Goal: Task Accomplishment & Management: Use online tool/utility

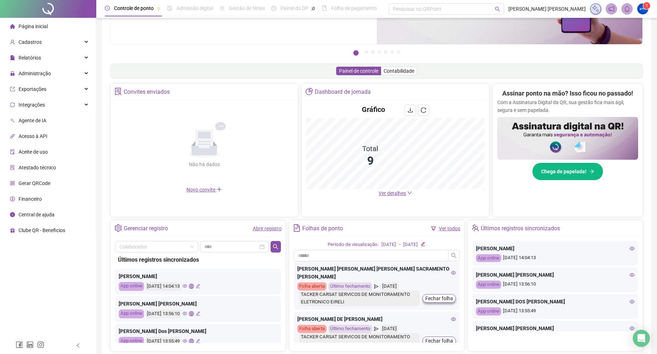
scroll to position [110, 0]
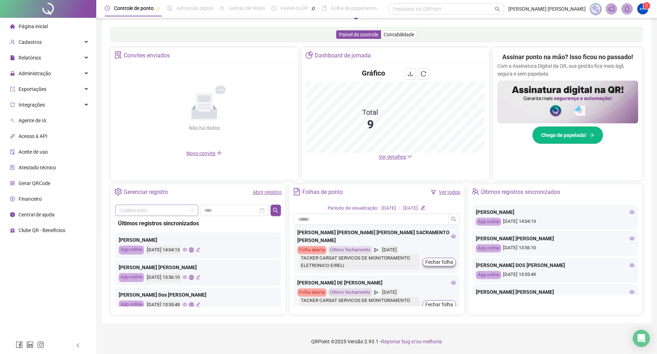
click at [157, 213] on input "search" at bounding box center [153, 210] width 68 height 11
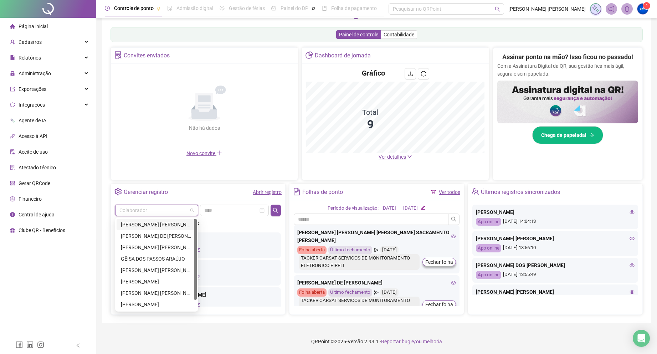
click at [142, 226] on div "[PERSON_NAME] [PERSON_NAME] [PERSON_NAME] SACRAMENTO [PERSON_NAME]" at bounding box center [157, 225] width 72 height 8
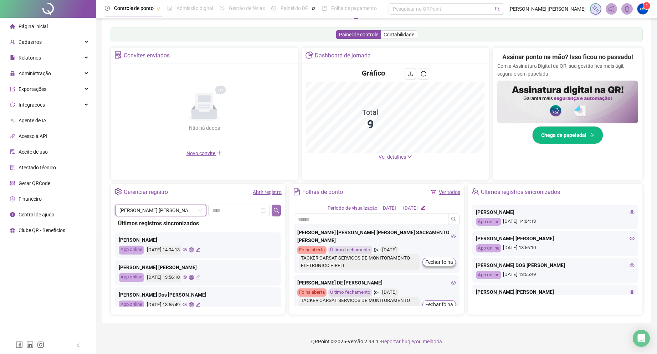
click at [279, 207] on icon "search" at bounding box center [276, 210] width 6 height 6
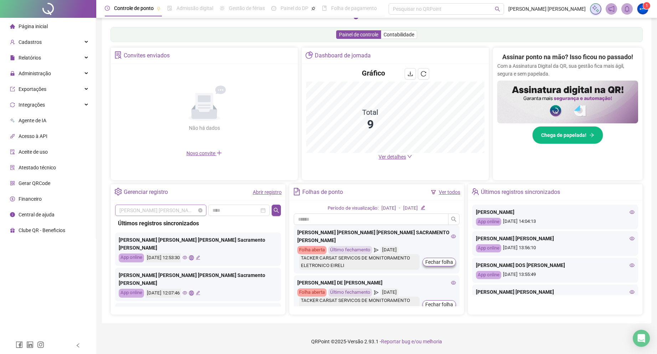
click at [167, 207] on span "[PERSON_NAME] [PERSON_NAME] [PERSON_NAME] SACRAMENTO [PERSON_NAME]" at bounding box center [160, 210] width 83 height 11
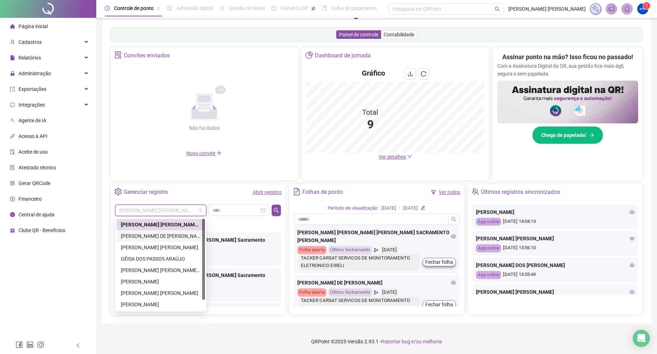
click at [137, 236] on div "[PERSON_NAME] DE [PERSON_NAME]" at bounding box center [161, 236] width 80 height 8
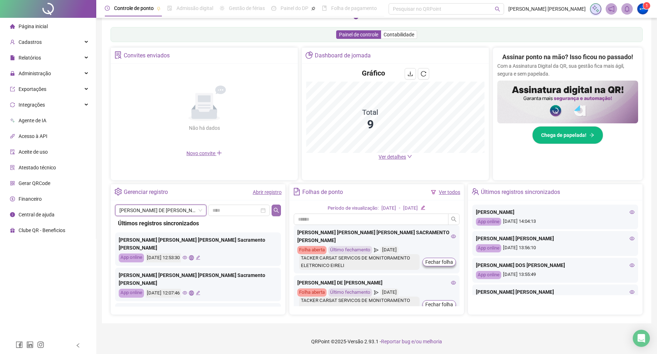
click at [278, 212] on icon "search" at bounding box center [276, 210] width 6 height 6
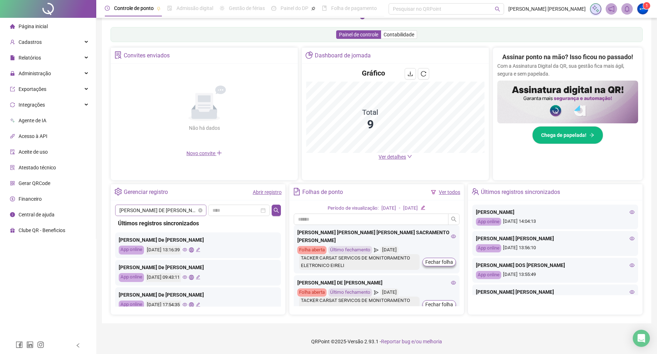
click at [145, 212] on span "[PERSON_NAME] DE [PERSON_NAME]" at bounding box center [160, 210] width 83 height 11
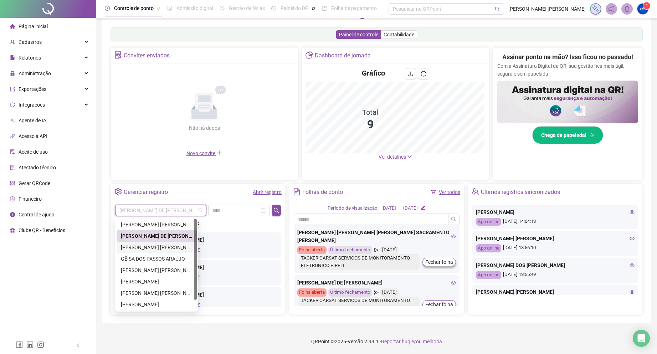
click at [144, 248] on div "[PERSON_NAME] [PERSON_NAME]" at bounding box center [157, 247] width 72 height 8
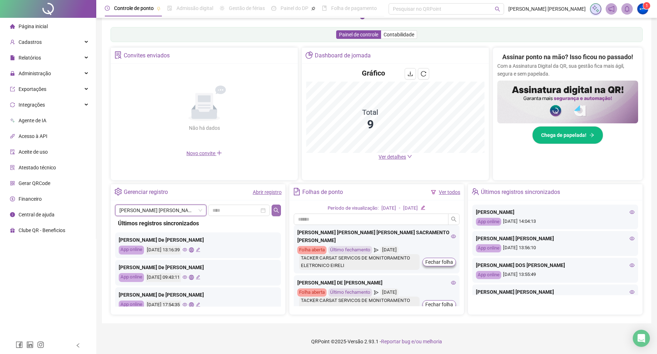
click at [273, 213] on button "button" at bounding box center [276, 210] width 9 height 11
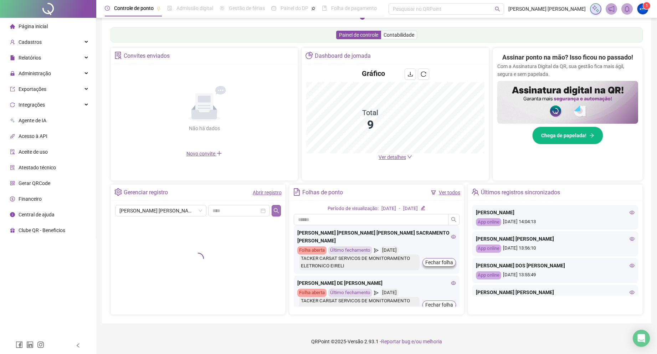
scroll to position [110, 0]
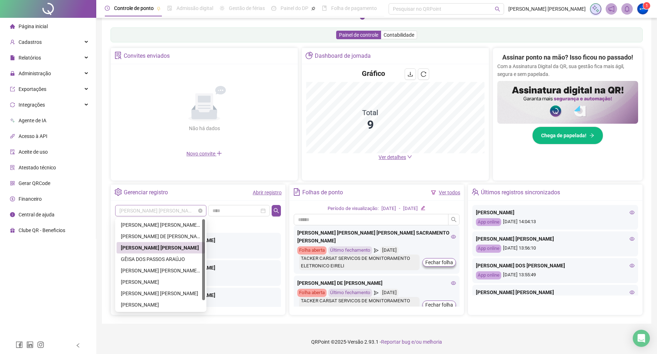
click at [159, 212] on span "[PERSON_NAME] [PERSON_NAME]" at bounding box center [160, 210] width 83 height 11
click at [146, 256] on div "GÊISA DOS PASSOS ARAÚJO" at bounding box center [161, 259] width 80 height 8
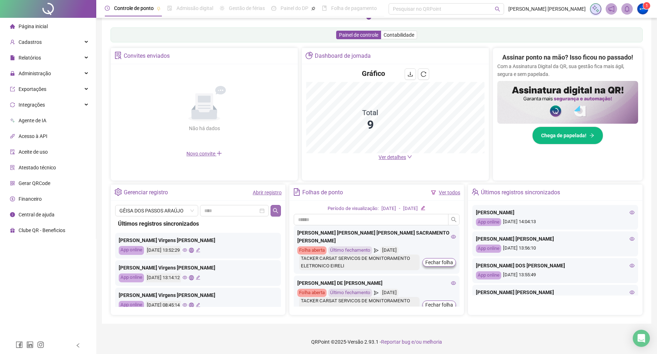
click at [275, 211] on icon "search" at bounding box center [276, 211] width 6 height 6
click at [181, 210] on span "GÊISA DOS PASSOS ARAÚJO" at bounding box center [156, 210] width 74 height 11
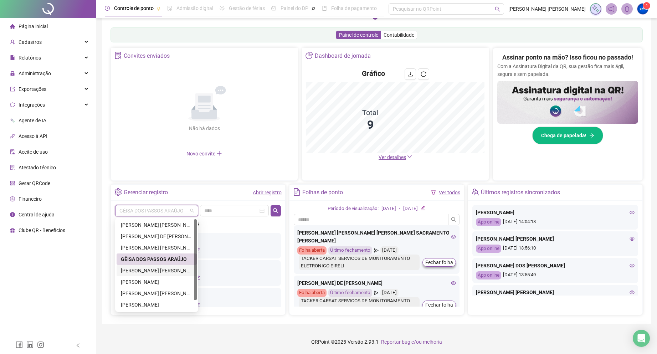
click at [160, 272] on div "[PERSON_NAME] [PERSON_NAME] LIMA" at bounding box center [157, 271] width 72 height 8
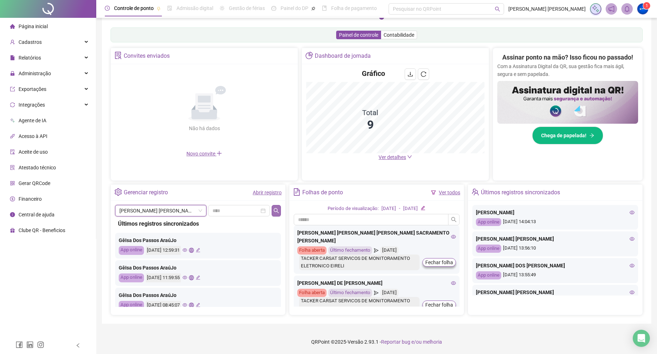
click at [275, 212] on icon "search" at bounding box center [276, 211] width 6 height 6
click at [163, 209] on span "[PERSON_NAME] [PERSON_NAME] LIMA" at bounding box center [160, 210] width 83 height 11
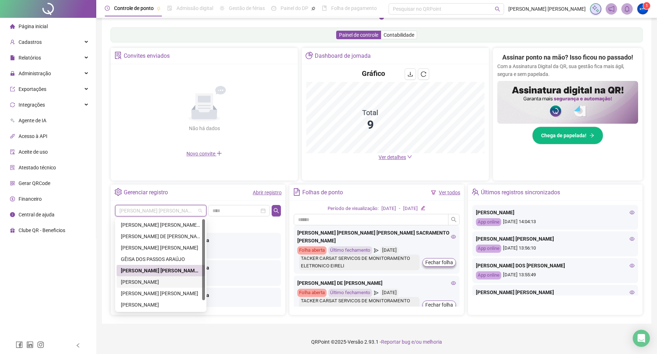
click at [159, 282] on div "[PERSON_NAME]" at bounding box center [161, 282] width 80 height 8
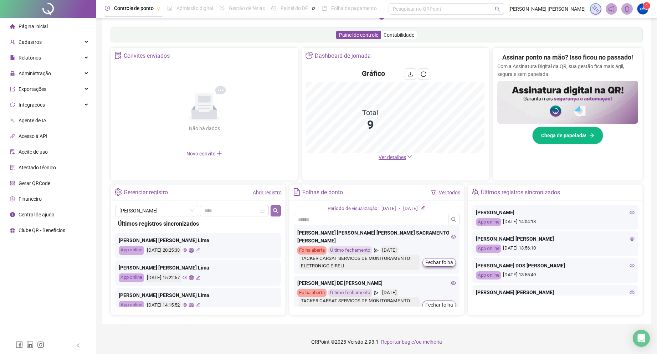
click at [271, 210] on button "button" at bounding box center [275, 210] width 10 height 11
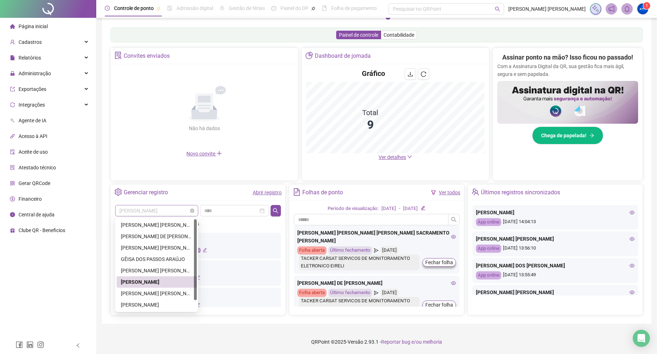
click at [160, 211] on span "[PERSON_NAME]" at bounding box center [156, 210] width 74 height 11
click at [158, 293] on div "[PERSON_NAME] [PERSON_NAME]" at bounding box center [157, 293] width 72 height 8
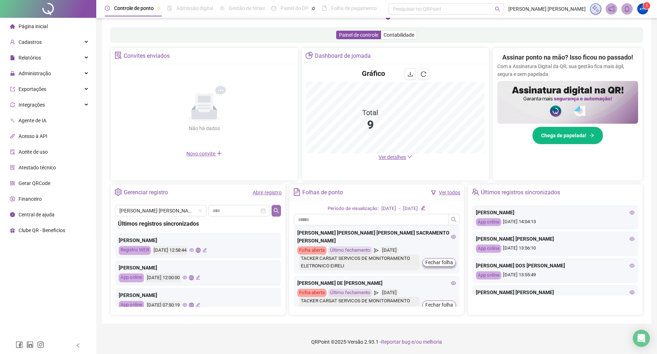
click at [277, 210] on icon "search" at bounding box center [276, 210] width 5 height 5
click at [165, 210] on span "[PERSON_NAME] [PERSON_NAME]" at bounding box center [160, 210] width 83 height 11
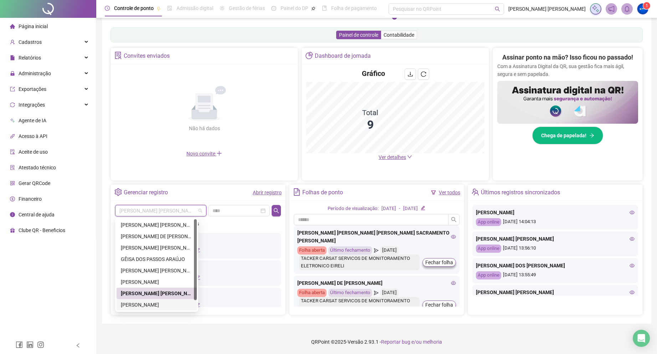
click at [166, 301] on div "[PERSON_NAME]" at bounding box center [157, 305] width 72 height 8
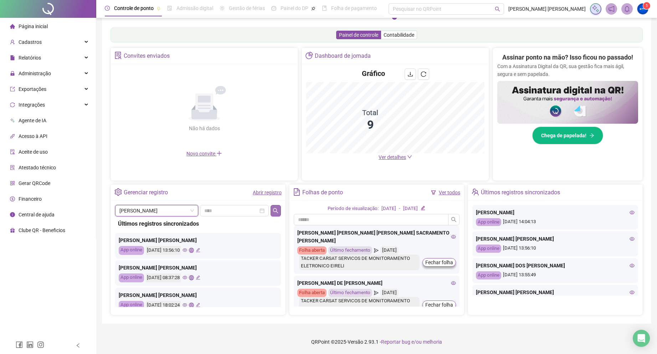
click at [275, 211] on icon "search" at bounding box center [276, 211] width 6 height 6
